Goal: Task Accomplishment & Management: Manage account settings

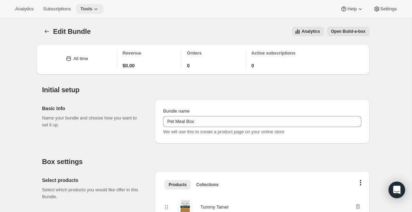
click at [99, 9] on icon at bounding box center [95, 9] width 7 height 7
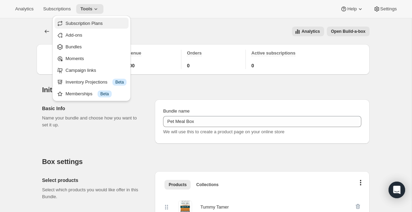
click at [91, 24] on span "Subscription Plans" at bounding box center [84, 23] width 37 height 5
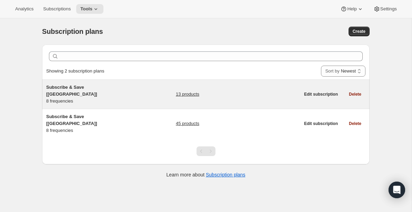
click at [195, 91] on link "13 products" at bounding box center [187, 94] width 23 height 7
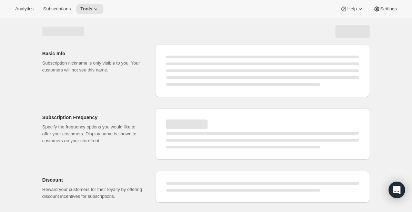
select select "WEEK"
select select "MONTH"
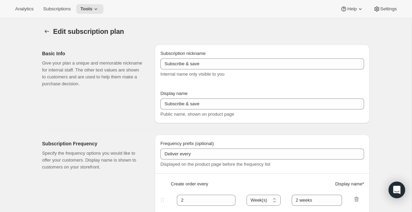
type input "Subscribe & Save [[GEOGRAPHIC_DATA]]"
type input "Subscribe & Save"
type input "1"
type input "1 week"
type input "2"
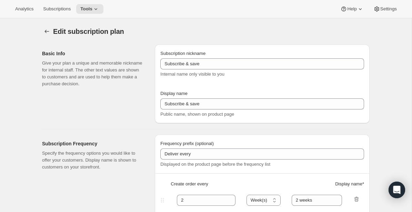
select select "WEEK"
type input "2 weeks"
type input "5"
checkbox input "true"
select select "WEEK"
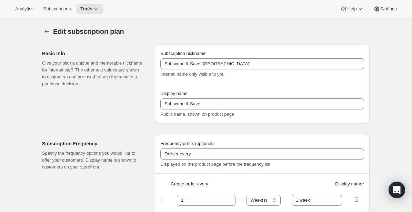
select select "WEEK"
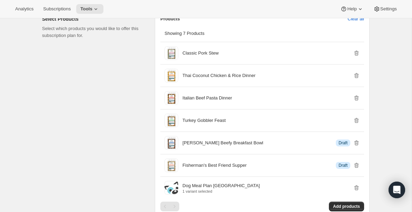
scroll to position [591, 0]
click at [103, 7] on button "Tools" at bounding box center [89, 9] width 27 height 10
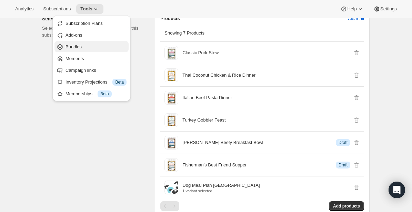
click at [77, 47] on span "Bundles" at bounding box center [74, 46] width 16 height 5
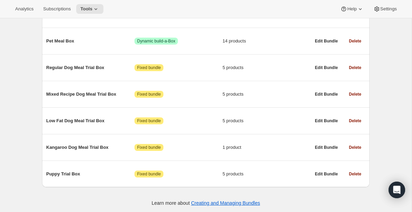
scroll to position [173, 0]
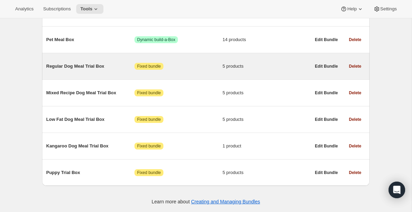
click at [86, 66] on span "Regular Dog Meal Trial Box" at bounding box center [90, 66] width 88 height 7
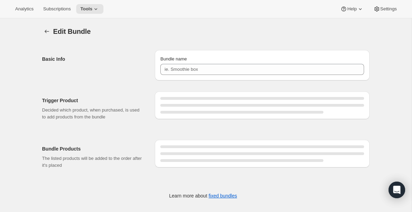
type input "Regular Dog Meal Trial Box"
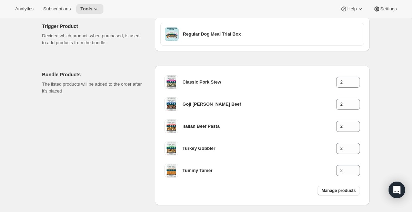
scroll to position [80, 0]
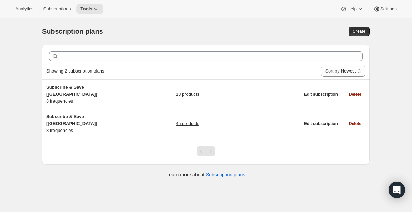
click at [136, 42] on div "Subscription plans. This page is ready Subscription plans Create" at bounding box center [206, 31] width 328 height 26
